Goal: Task Accomplishment & Management: Manage account settings

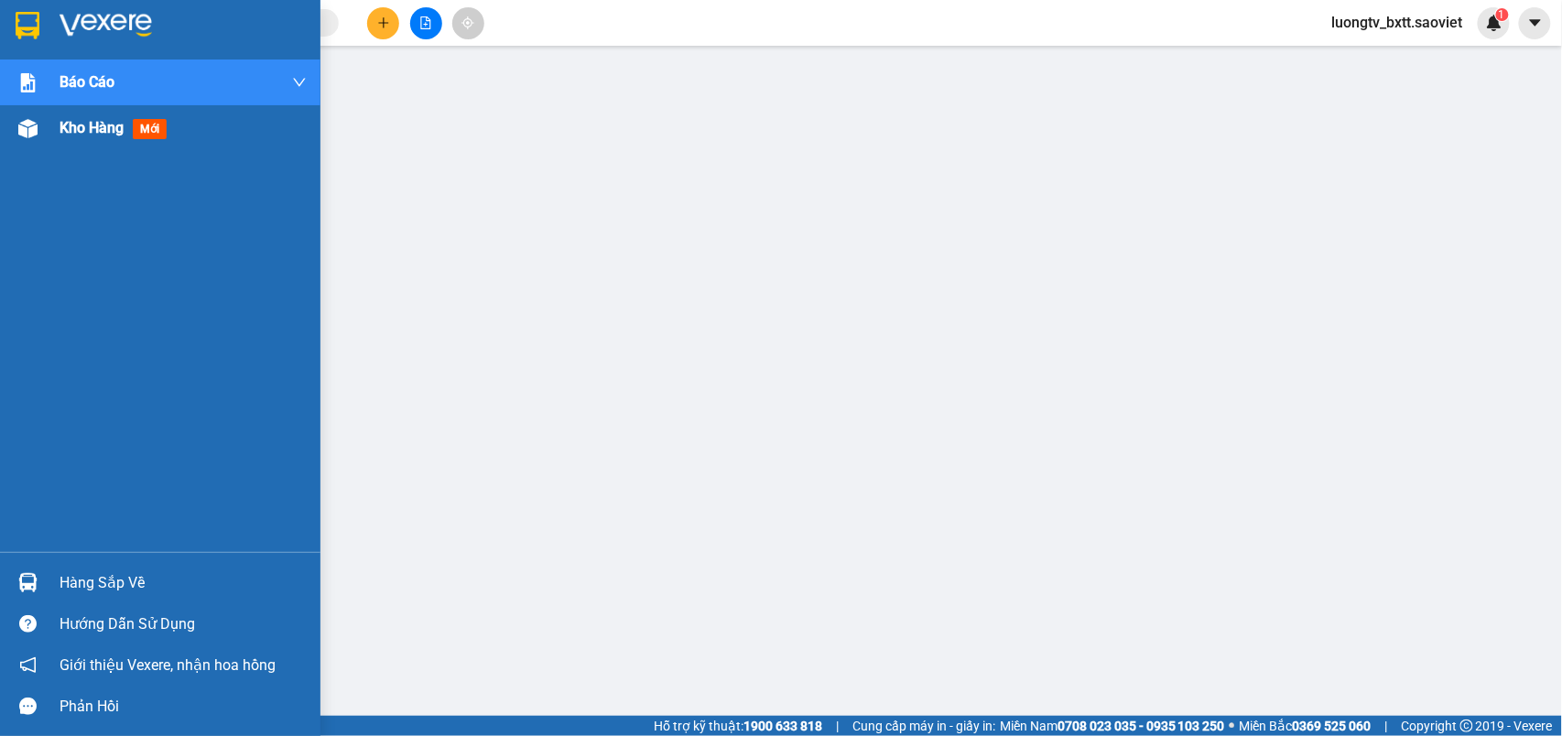
click at [57, 134] on div "Kho hàng mới" at bounding box center [160, 128] width 320 height 46
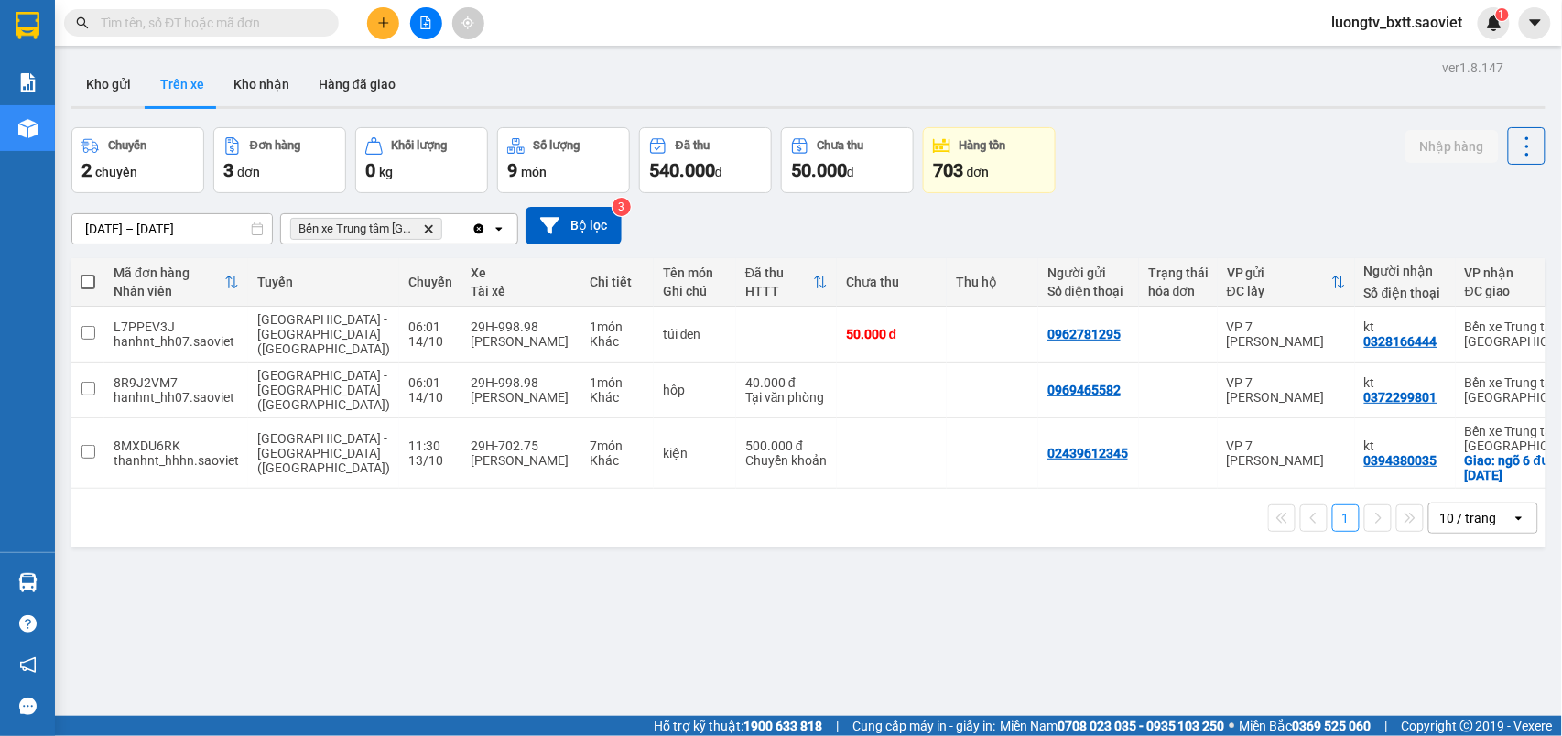
click at [1269, 139] on div "Chuyến 2 chuyến Đơn hàng 3 đơn Khối lượng 0 kg Số lượng 9 món Đã thu 540.000 đ …" at bounding box center [808, 160] width 1474 height 66
click at [275, 79] on button "Kho nhận" at bounding box center [261, 84] width 85 height 44
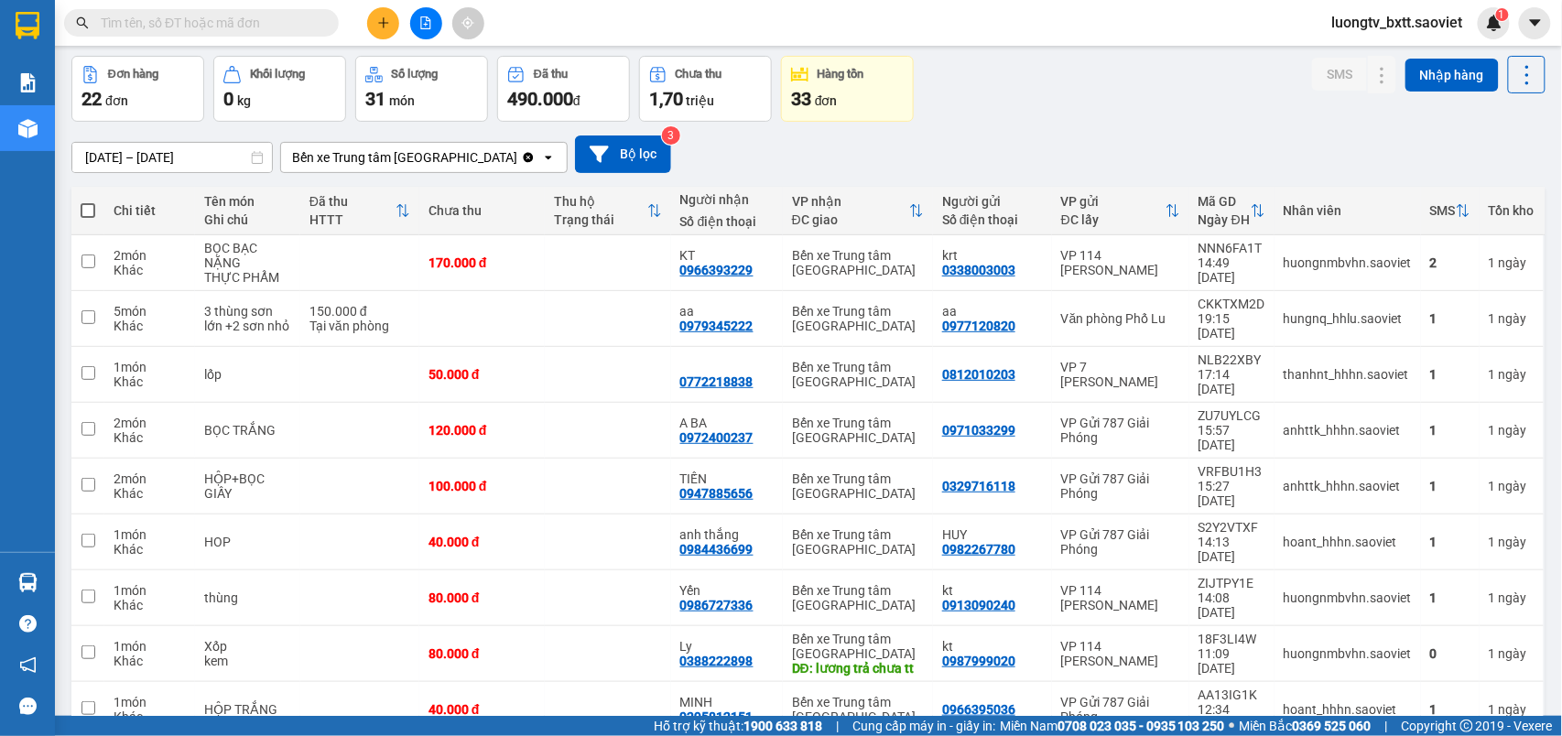
scroll to position [141, 0]
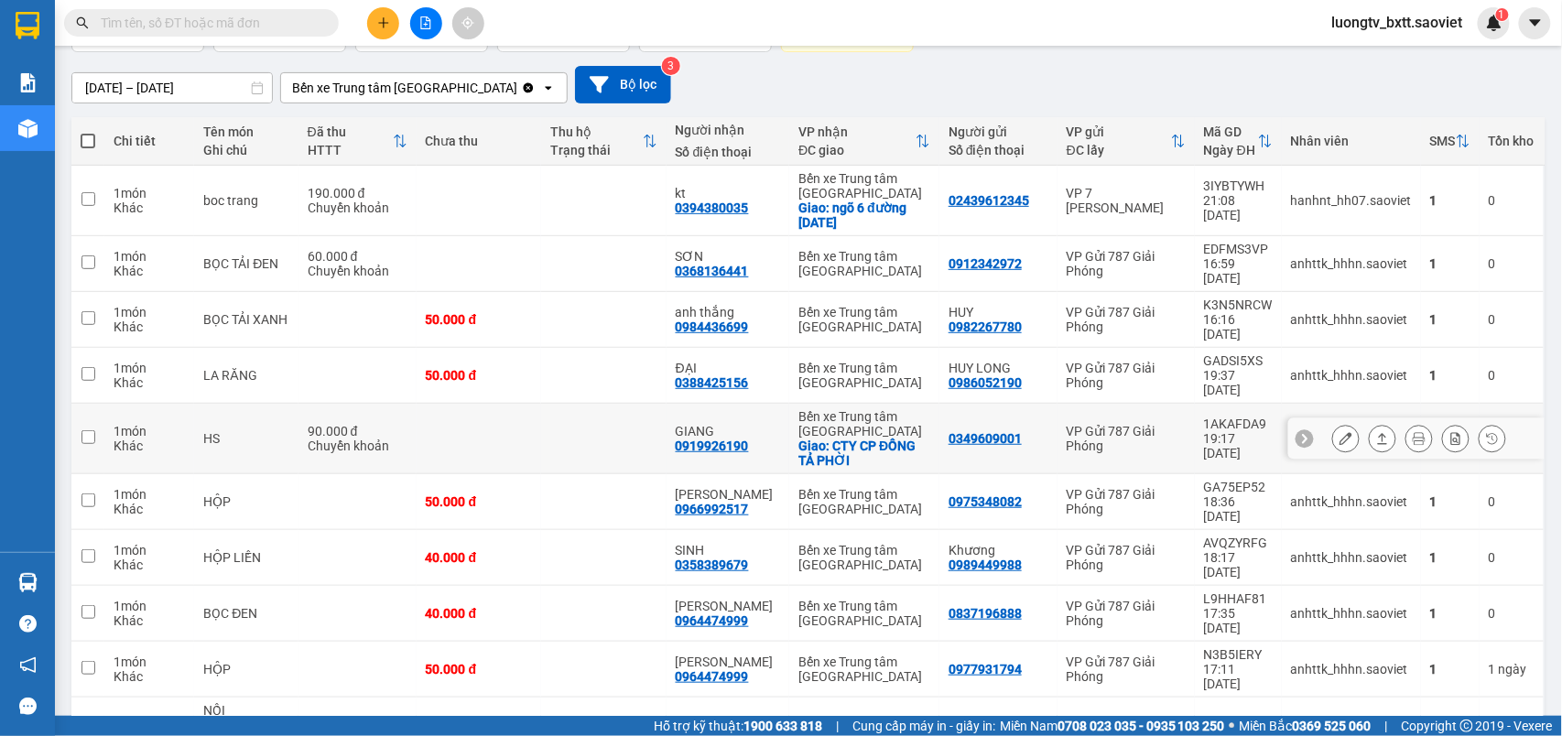
click at [1339, 432] on icon at bounding box center [1345, 438] width 13 height 13
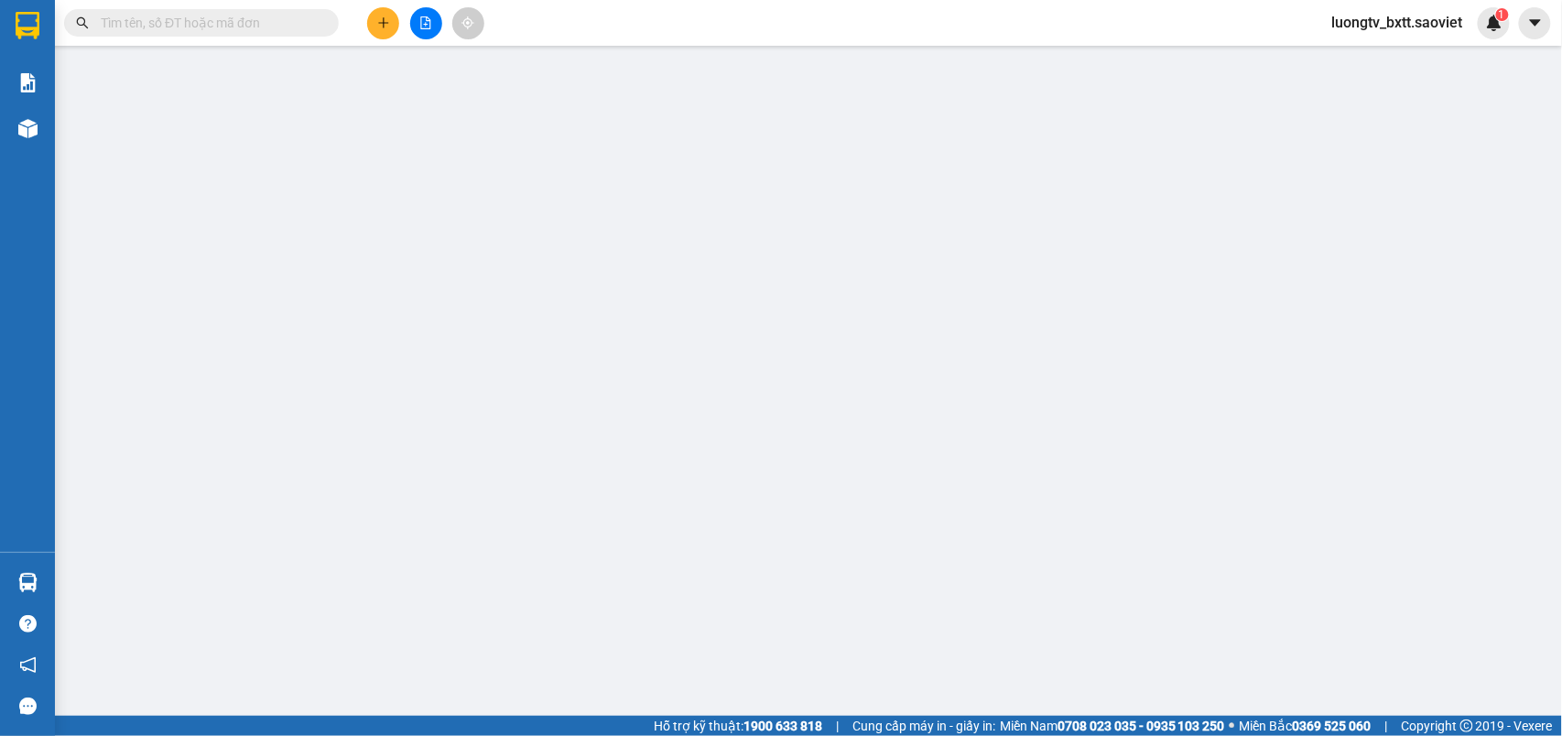
type input "0349609001"
type input "0919926190"
type input "GIANG"
checkbox input "true"
type input "CTY CP ĐỒNG TẢ PHỜI"
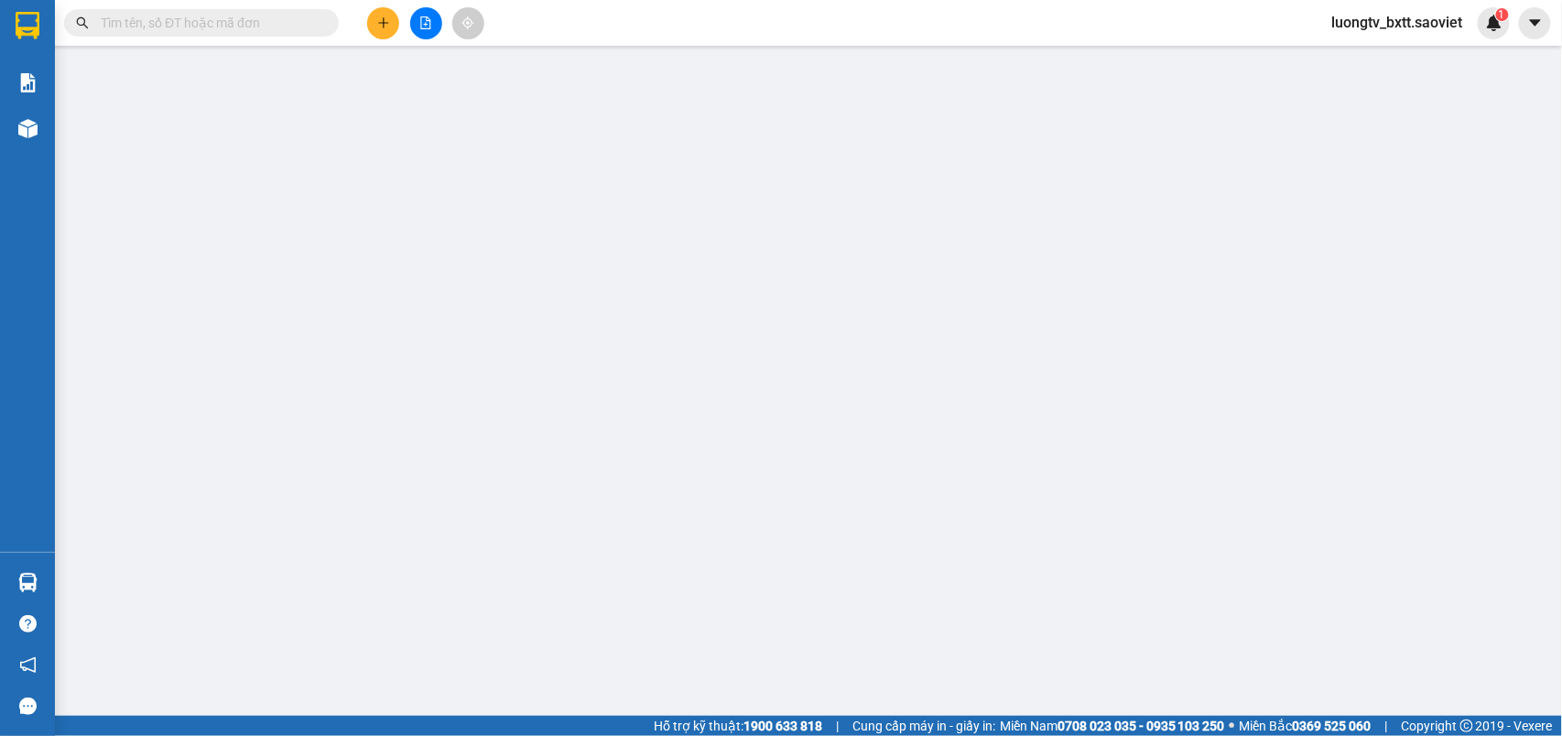
type input "0"
type input "90.000"
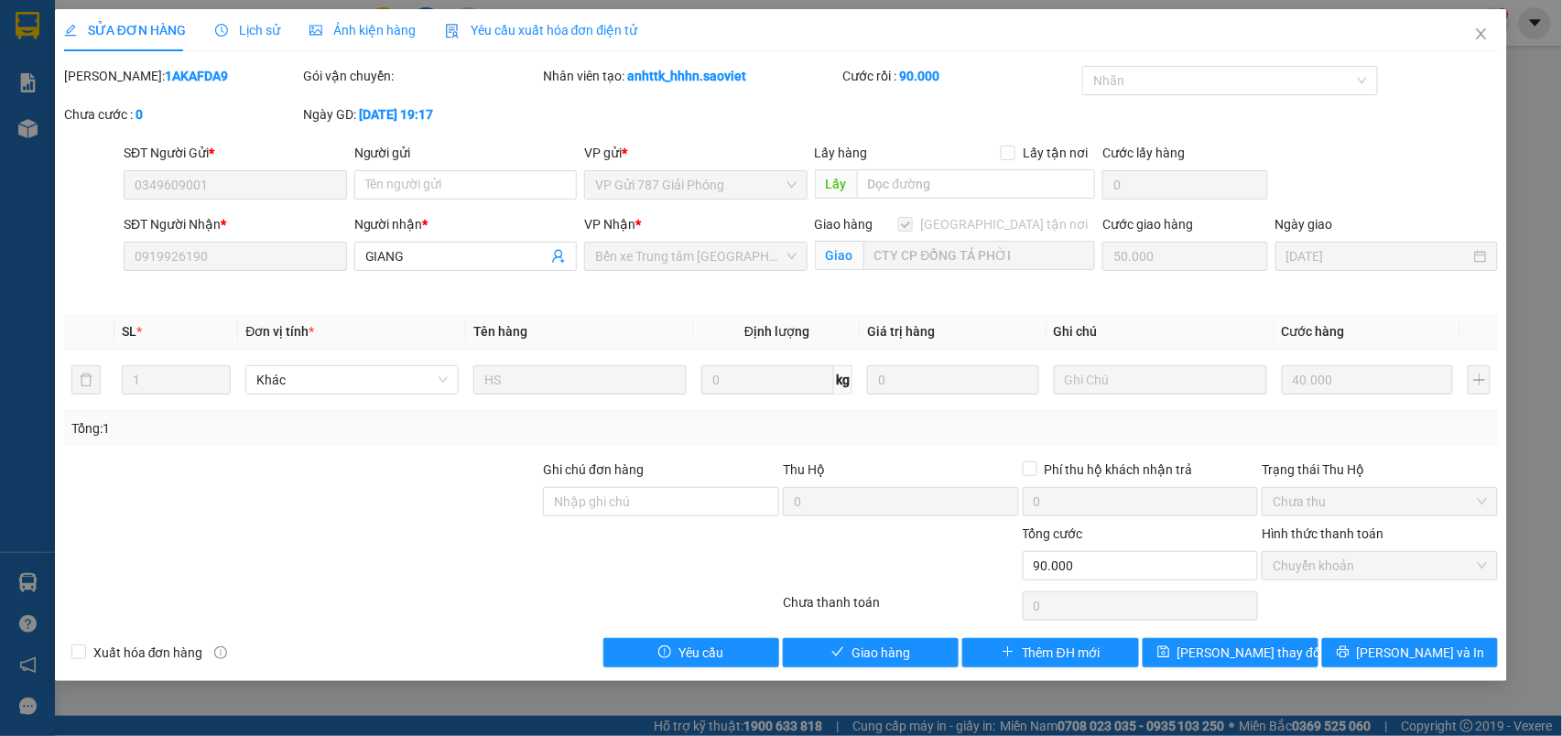
click at [224, 24] on icon "clock-circle" at bounding box center [221, 30] width 13 height 13
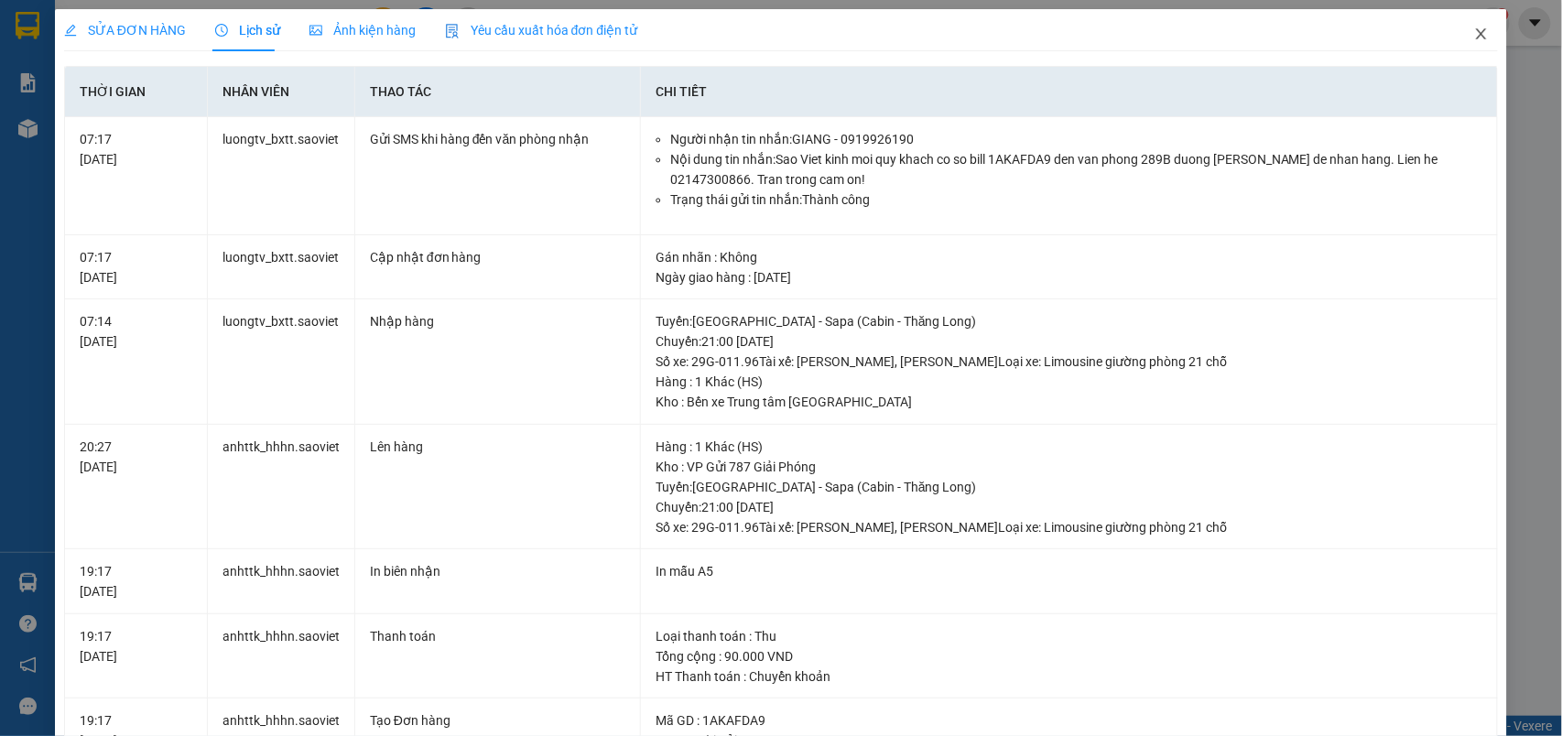
click at [1474, 33] on icon "close" at bounding box center [1481, 34] width 15 height 15
